Goal: Task Accomplishment & Management: Complete application form

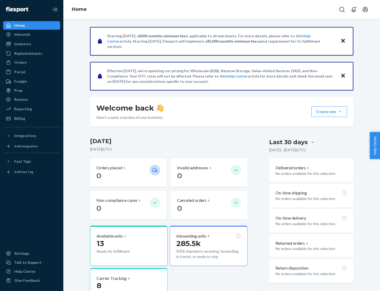
click at [340, 111] on button "Create new Create new inbound Create new order Create new product" at bounding box center [330, 111] width 36 height 11
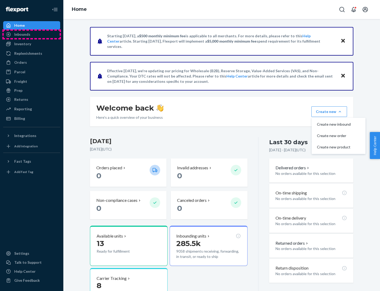
click at [32, 34] on div "Inbounds" at bounding box center [32, 34] width 56 height 7
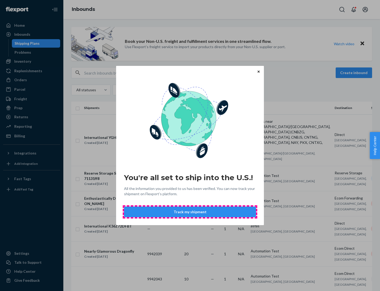
click at [190, 212] on button "Track my shipment" at bounding box center [190, 211] width 132 height 11
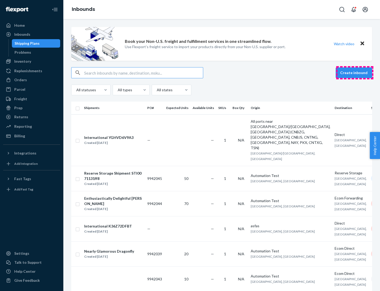
click at [355, 73] on button "Create inbound" at bounding box center [354, 72] width 36 height 11
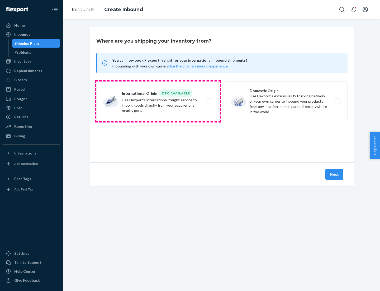
click at [158, 101] on label "International Origin DTC Available Use Flexport's international freight service…" at bounding box center [158, 101] width 124 height 40
click at [210, 101] on input "International Origin DTC Available Use Flexport's international freight service…" at bounding box center [211, 101] width 3 height 3
radio input "true"
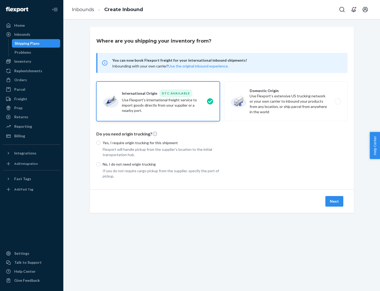
click at [161, 164] on p "No, I do not need origin trucking" at bounding box center [161, 163] width 117 height 5
click at [101, 164] on input "No, I do not need origin trucking" at bounding box center [98, 164] width 4 height 4
radio input "true"
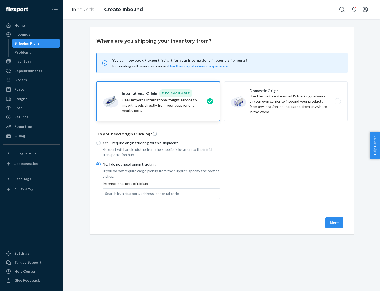
click at [141, 193] on div "Search by a city, port, address, or postal code" at bounding box center [142, 193] width 74 height 5
click at [106, 193] on input "Search by a city, port, address, or postal code" at bounding box center [105, 193] width 1 height 5
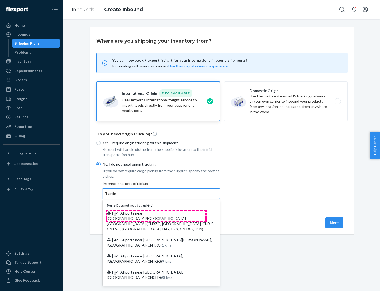
click at [156, 213] on span "| All ports near [GEOGRAPHIC_DATA]/[GEOGRAPHIC_DATA], [GEOGRAPHIC_DATA] (CNBZG,…" at bounding box center [161, 221] width 108 height 20
click at [117, 196] on input "Tianjin" at bounding box center [111, 193] width 12 height 5
type input "All ports near [GEOGRAPHIC_DATA]/[GEOGRAPHIC_DATA], [GEOGRAPHIC_DATA] (CNBZG, […"
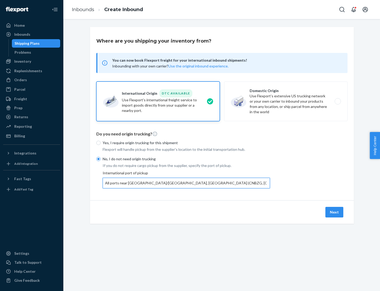
click at [335, 212] on button "Next" at bounding box center [335, 212] width 18 height 11
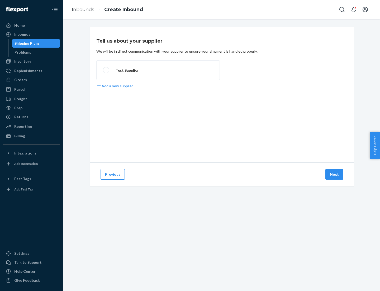
click at [158, 70] on label "Test Supplier" at bounding box center [158, 70] width 124 height 20
click at [106, 70] on input "Test Supplier" at bounding box center [104, 69] width 3 height 3
radio input "true"
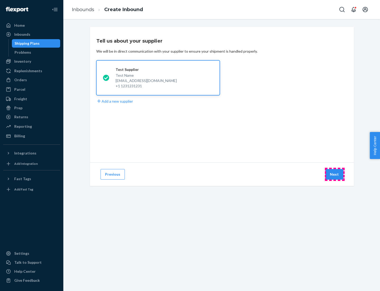
click at [335, 174] on button "Next" at bounding box center [335, 174] width 18 height 11
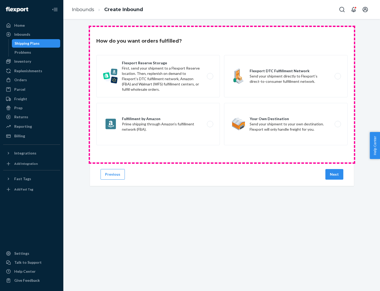
click at [222, 95] on div "Flexport Reserve Storage First, send your shipment to a Flexport Reserve locati…" at bounding box center [221, 100] width 251 height 91
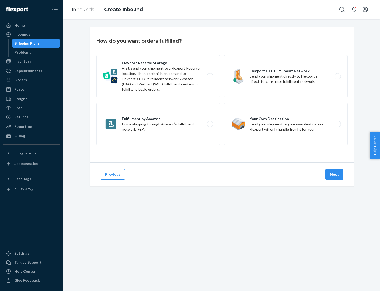
click at [286, 76] on label "Flexport DTC Fulfillment Network Send your shipment directly to Flexport’s dire…" at bounding box center [286, 76] width 124 height 42
click at [338, 76] on input "Flexport DTC Fulfillment Network Send your shipment directly to Flexport’s dire…" at bounding box center [339, 75] width 3 height 3
radio input "true"
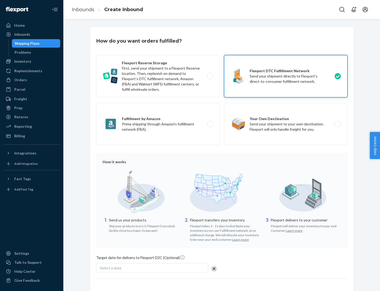
scroll to position [39, 0]
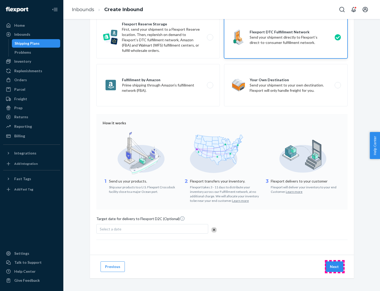
click at [335, 266] on button "Next" at bounding box center [335, 266] width 18 height 11
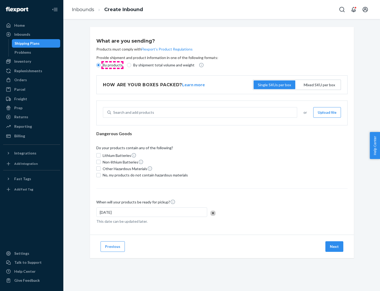
click at [112, 65] on p "By products" at bounding box center [113, 64] width 20 height 5
click at [101, 65] on input "By products" at bounding box center [98, 65] width 4 height 4
click at [133, 112] on div "Search and add products" at bounding box center [133, 112] width 41 height 5
click at [114, 112] on input "Search and add products" at bounding box center [113, 112] width 1 height 5
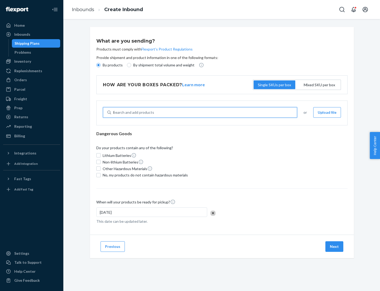
type input "basic"
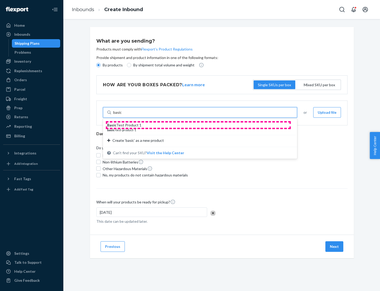
click at [198, 125] on div "Basic Test Product 1" at bounding box center [198, 124] width 182 height 5
click at [122, 115] on input "basic" at bounding box center [117, 112] width 9 height 5
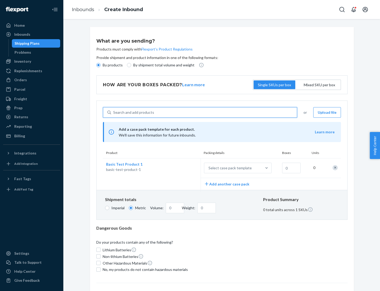
scroll to position [13, 0]
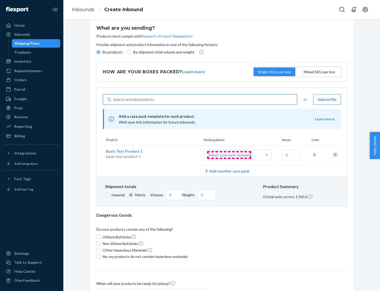
click at [229, 155] on div "Select case pack template" at bounding box center [230, 154] width 43 height 5
click at [183, 155] on input "Select case pack template" at bounding box center [183, 155] width 0 height 0
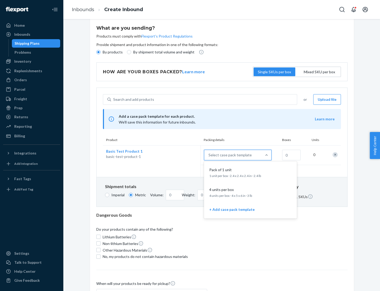
scroll to position [30, 0]
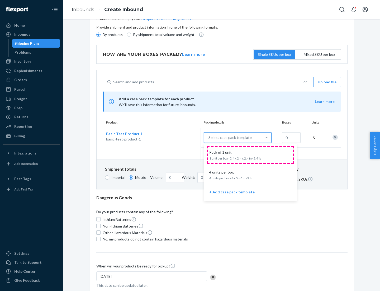
click at [251, 155] on div "Pack of 1 unit" at bounding box center [249, 152] width 85 height 5
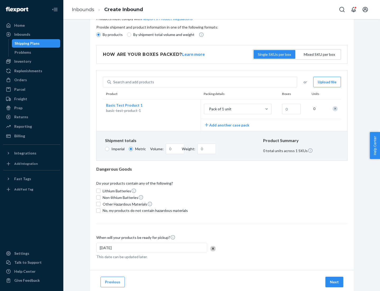
scroll to position [0, 0]
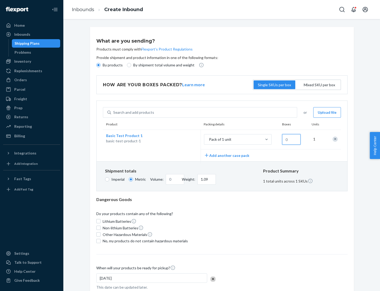
type input "1.09"
type input "10"
type input "10.89"
type input "0.02"
type input "108.86"
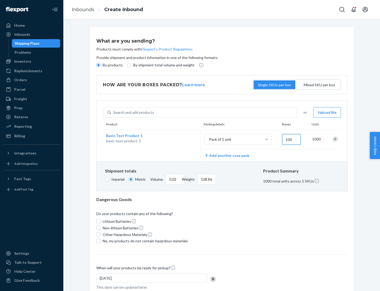
type input "1000"
type input "0.23"
type input "1088.62"
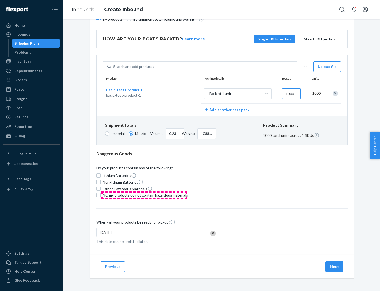
type input "1000"
click at [144, 195] on span "No, my products do not contain hazardous materials" at bounding box center [145, 194] width 85 height 5
click at [101, 195] on input "No, my products do not contain hazardous materials" at bounding box center [98, 195] width 4 height 4
checkbox input "true"
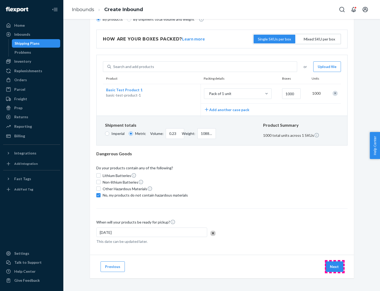
click at [335, 266] on button "Next" at bounding box center [335, 266] width 18 height 11
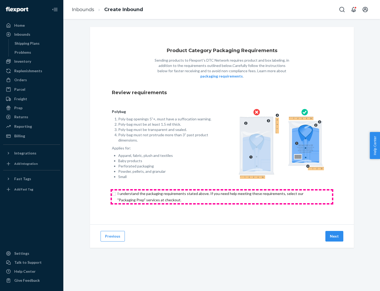
click at [222, 196] on input "checkbox" at bounding box center [222, 196] width 220 height 13
checkbox input "true"
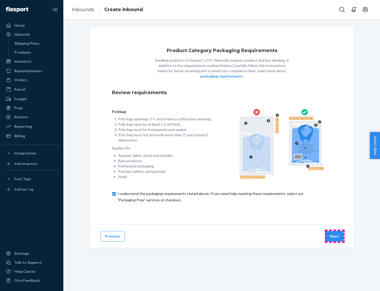
click at [335, 236] on button "Next" at bounding box center [335, 236] width 18 height 11
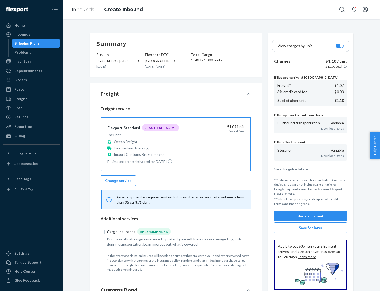
scroll to position [61, 0]
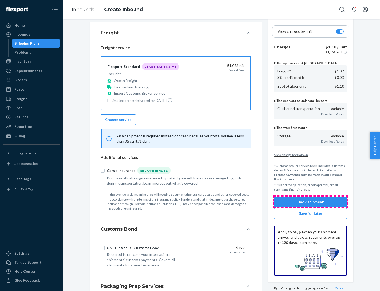
click at [311, 201] on button "Book shipment" at bounding box center [310, 201] width 73 height 11
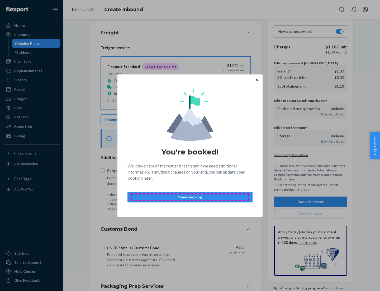
click at [190, 197] on p "View booking" at bounding box center [190, 196] width 116 height 5
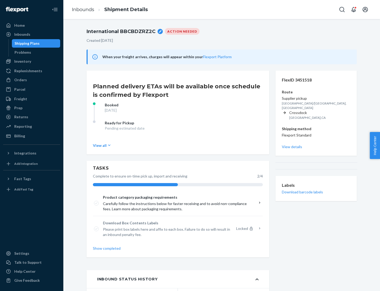
scroll to position [42, 0]
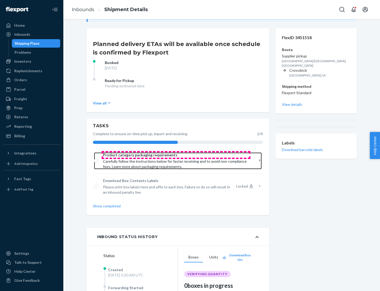
click at [176, 155] on span "Product category packaging requirements" at bounding box center [176, 154] width 146 height 5
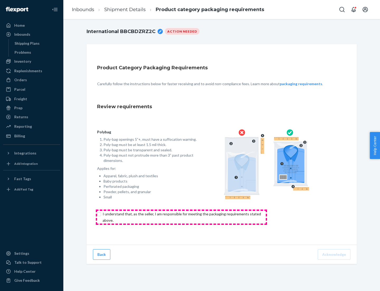
click at [181, 217] on input "checkbox" at bounding box center [185, 217] width 176 height 13
checkbox input "true"
